Goal: Browse casually

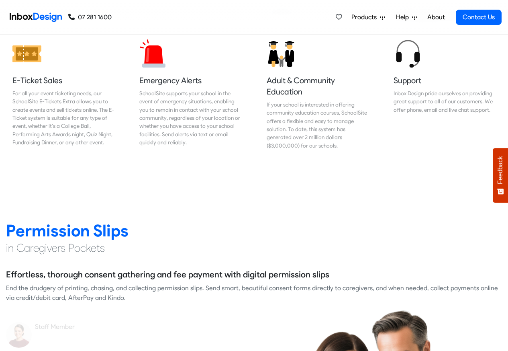
scroll to position [964, 0]
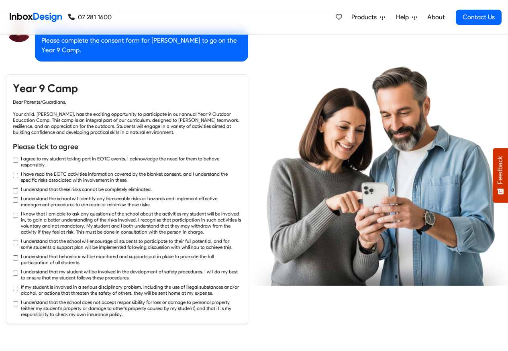
checkbox input "true"
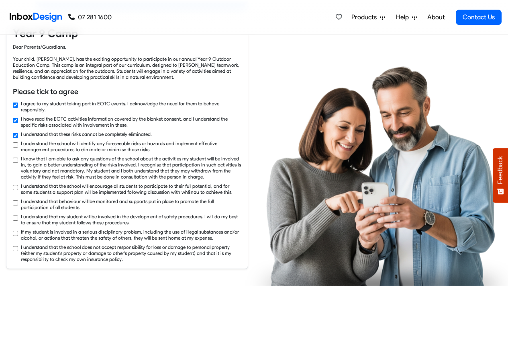
checkbox input "true"
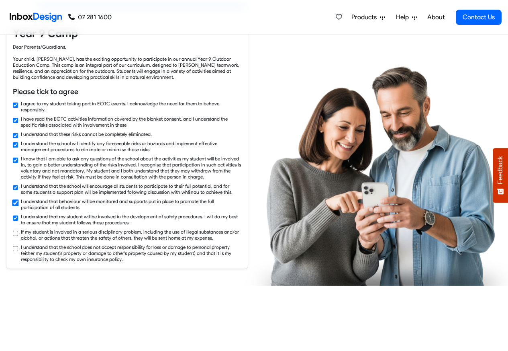
checkbox input "true"
